Goal: Find specific page/section

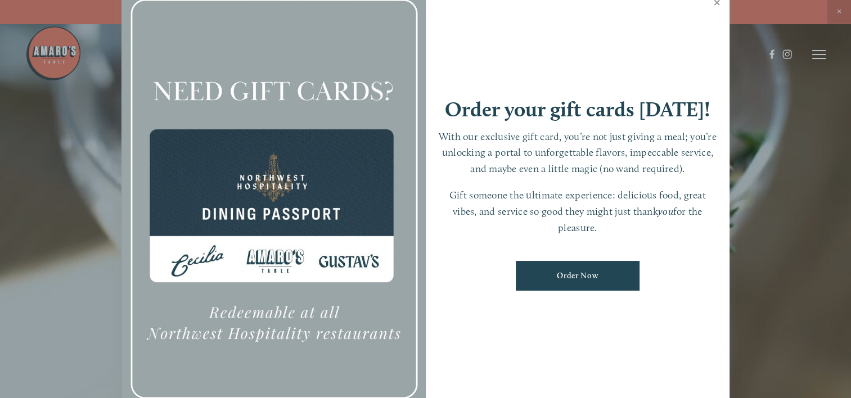
click at [715, 2] on link "Close" at bounding box center [717, 3] width 22 height 31
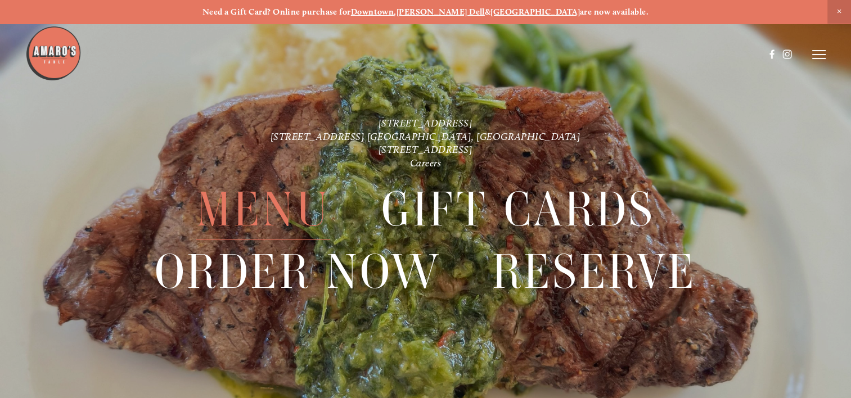
click at [251, 206] on span "Menu" at bounding box center [263, 209] width 134 height 61
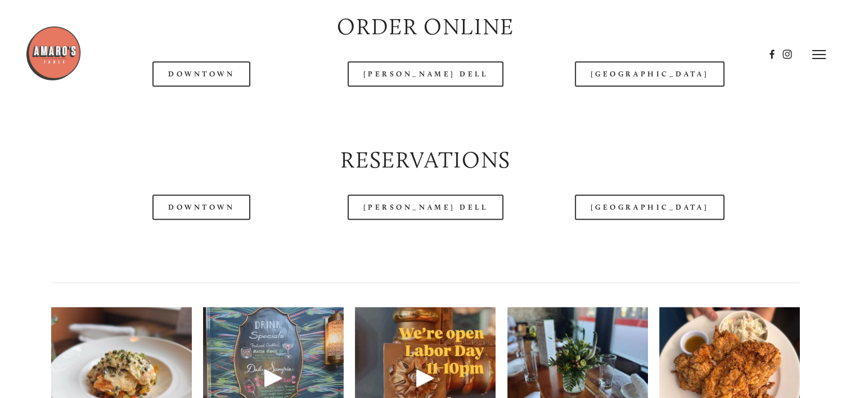
scroll to position [1181, 0]
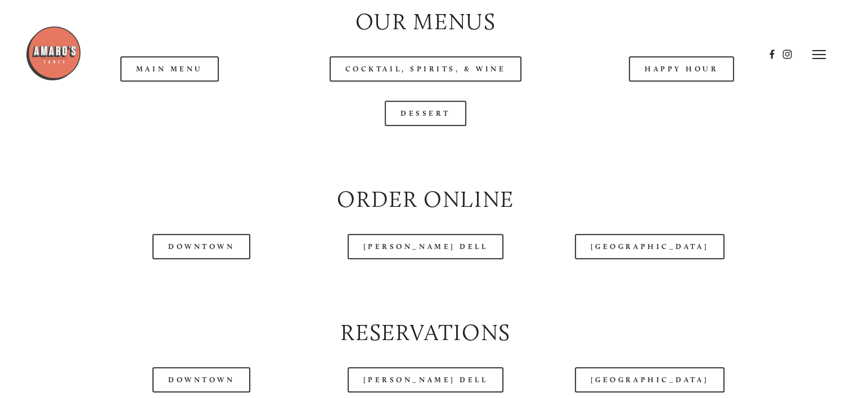
click at [191, 97] on header "Menu Order Now Visit Gallery 0" at bounding box center [424, 54] width 799 height 109
click at [160, 94] on header "Menu Order Now Visit Gallery 0" at bounding box center [424, 54] width 799 height 109
click at [170, 109] on header "Menu Order Now Visit Gallery 0" at bounding box center [424, 54] width 799 height 109
click at [168, 82] on link "Main Menu" at bounding box center [169, 68] width 98 height 25
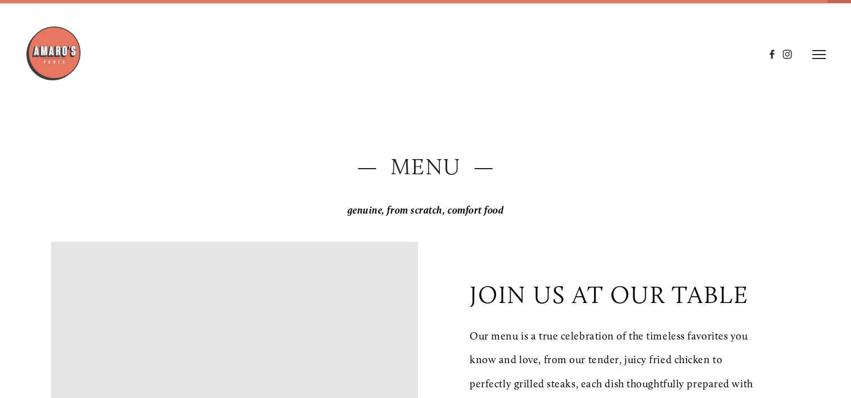
scroll to position [0, 0]
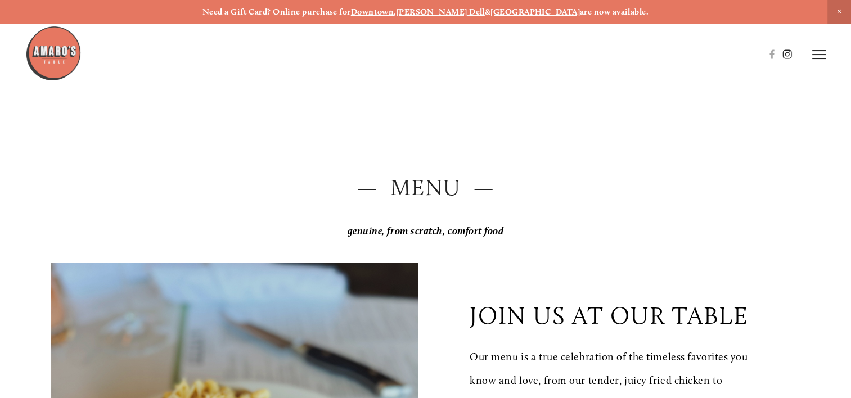
click at [787, 58] on use at bounding box center [787, 54] width 19 height 19
click at [783, 61] on use at bounding box center [787, 54] width 19 height 19
